Goal: Find specific page/section: Find specific page/section

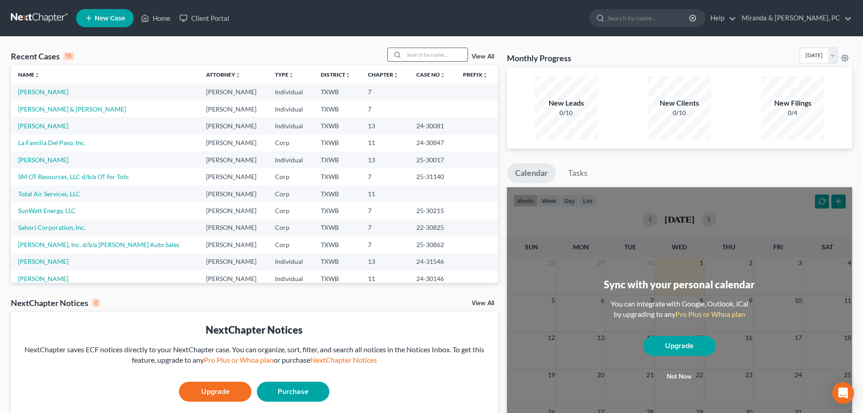
click at [406, 50] on input "search" at bounding box center [435, 54] width 63 height 13
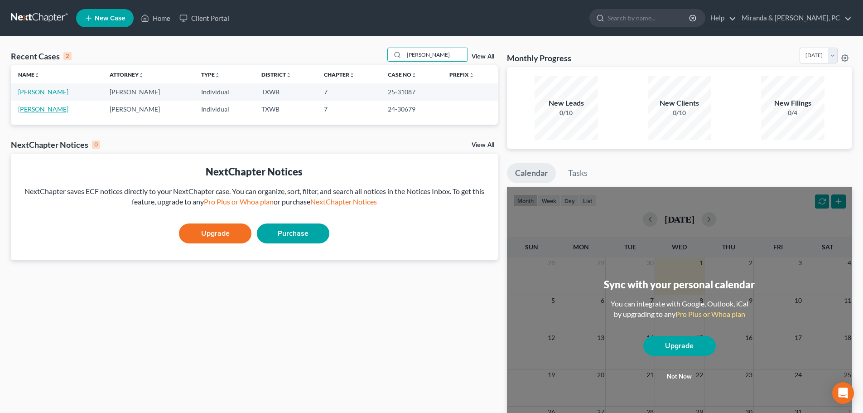
type input "[PERSON_NAME]"
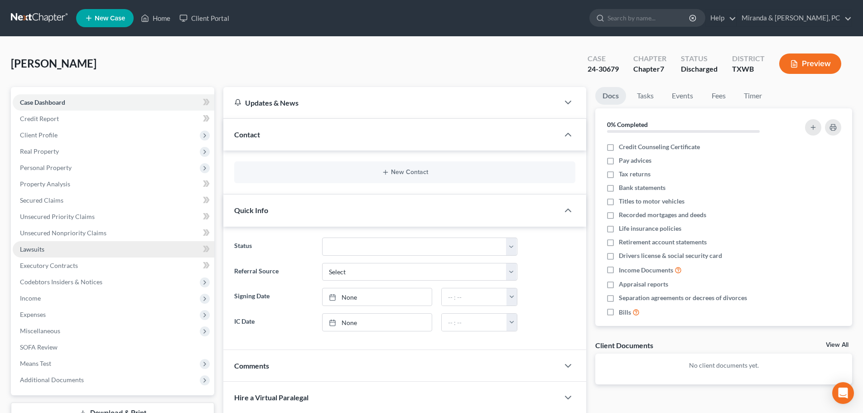
click at [39, 249] on span "Lawsuits" at bounding box center [32, 249] width 24 height 8
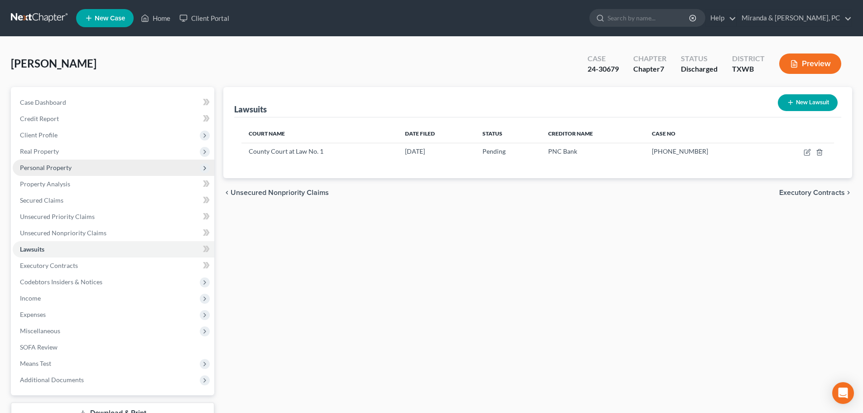
click at [62, 171] on span "Personal Property" at bounding box center [46, 167] width 52 height 8
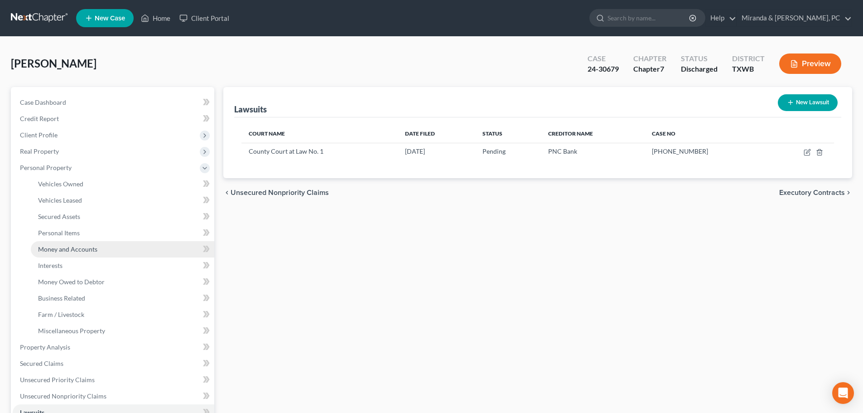
click at [84, 253] on link "Money and Accounts" at bounding box center [122, 249] width 183 height 16
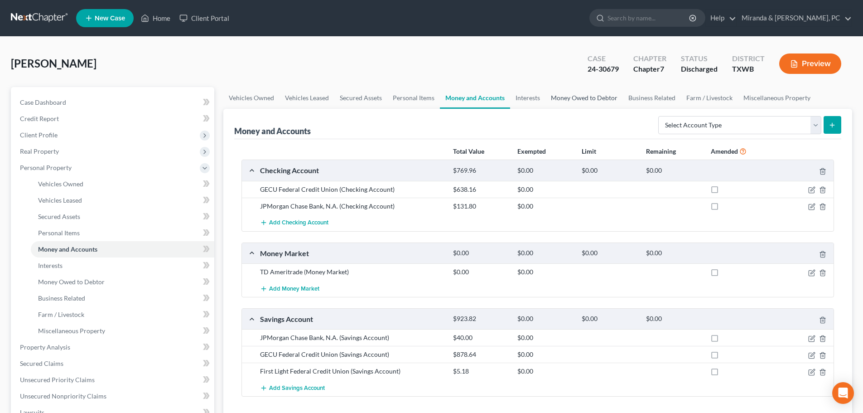
click at [583, 99] on link "Money Owed to Debtor" at bounding box center [583, 98] width 77 height 22
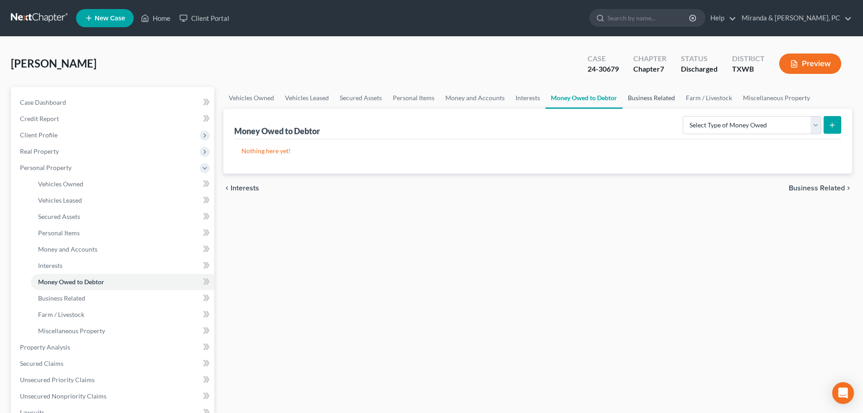
click at [645, 95] on link "Business Related" at bounding box center [651, 98] width 58 height 22
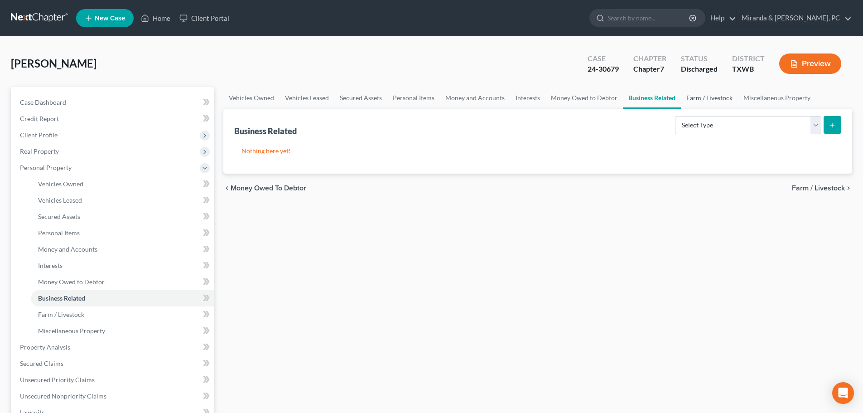
click at [699, 98] on link "Farm / Livestock" at bounding box center [709, 98] width 57 height 22
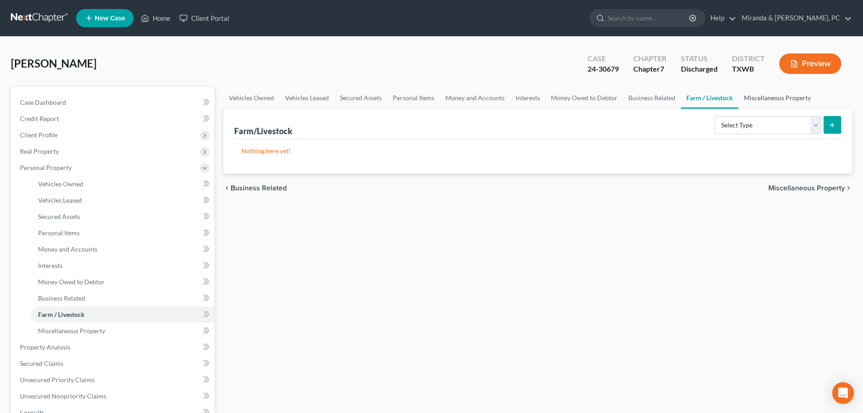
click at [769, 96] on link "Miscellaneous Property" at bounding box center [777, 98] width 78 height 22
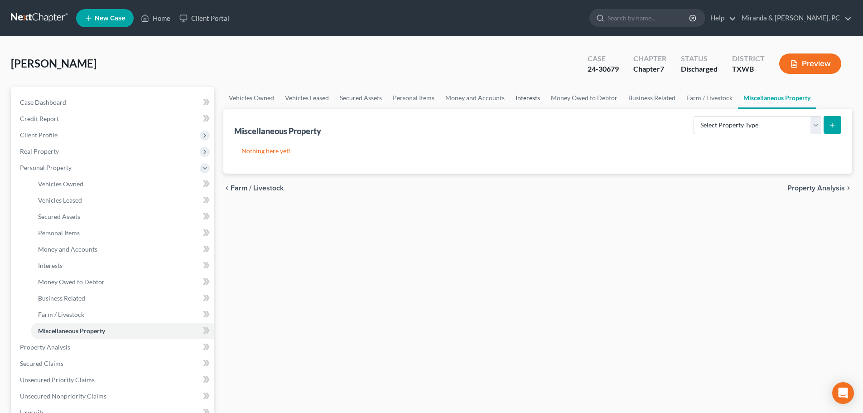
click at [523, 94] on link "Interests" at bounding box center [527, 98] width 35 height 22
